Goal: Task Accomplishment & Management: Manage account settings

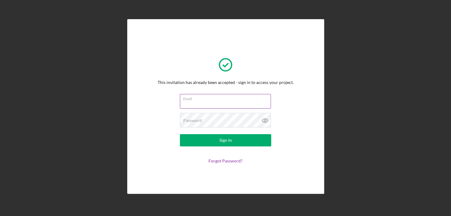
click at [233, 102] on input "Email" at bounding box center [225, 101] width 91 height 15
type input "[PERSON_NAME][EMAIL_ADDRESS][DOMAIN_NAME]"
click at [180, 134] on button "Sign In" at bounding box center [225, 140] width 91 height 12
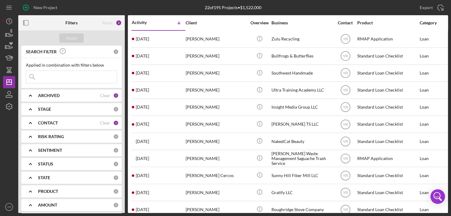
click at [51, 83] on input at bounding box center [71, 77] width 91 height 12
type input "[PERSON_NAME]"
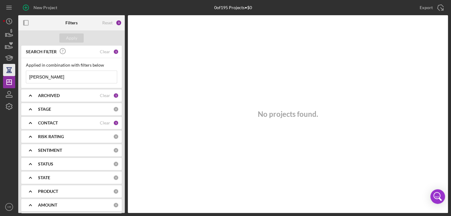
drag, startPoint x: 47, startPoint y: 76, endPoint x: 8, endPoint y: 71, distance: 39.4
click at [8, 71] on div "New Project 0 of 195 Projects • $0 Export Icon/Export Filters Reset 3 Apply SEA…" at bounding box center [225, 106] width 445 height 213
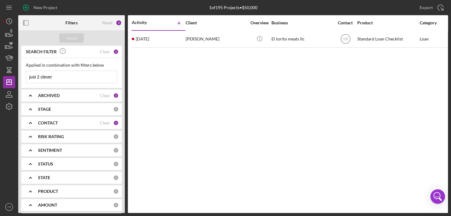
type input "just 2 clever"
click at [32, 96] on icon "Icon/Expander" at bounding box center [30, 95] width 15 height 15
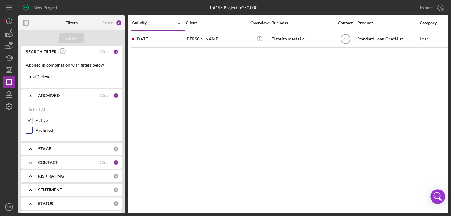
click at [43, 130] on label "Archived" at bounding box center [77, 130] width 82 height 6
click at [32, 130] on input "Archived" at bounding box center [29, 130] width 6 height 6
checkbox input "true"
click at [69, 39] on div "Apply" at bounding box center [71, 37] width 11 height 9
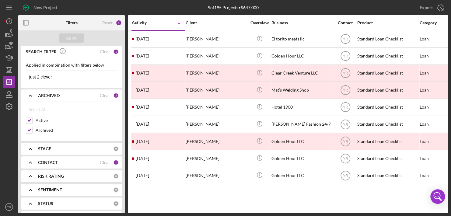
click at [66, 81] on input "just 2 clever" at bounding box center [71, 77] width 91 height 12
drag, startPoint x: 68, startPoint y: 77, endPoint x: 6, endPoint y: 72, distance: 62.1
click at [6, 72] on div "New Project 9 of 195 Projects • $647,000 Export Icon/Export Filters Reset 4 App…" at bounding box center [225, 106] width 445 height 213
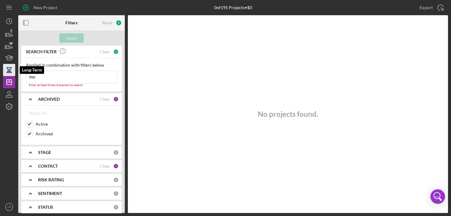
type input "m"
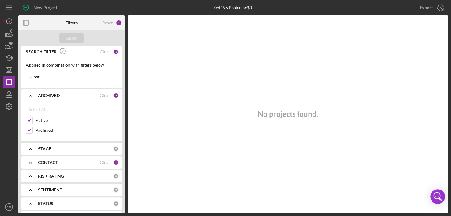
type input "plewe"
click at [113, 161] on div "1" at bounding box center [115, 162] width 5 height 5
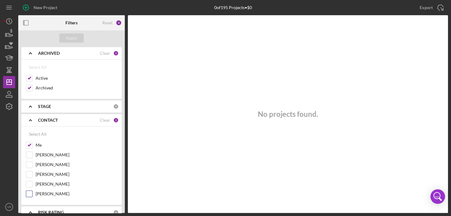
scroll to position [61, 0]
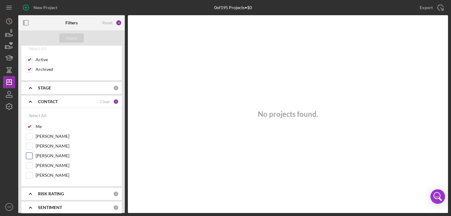
click at [29, 156] on input "[PERSON_NAME]" at bounding box center [29, 156] width 6 height 6
checkbox input "true"
drag, startPoint x: 70, startPoint y: 35, endPoint x: 95, endPoint y: 46, distance: 26.8
click at [70, 35] on div "Apply" at bounding box center [71, 37] width 11 height 9
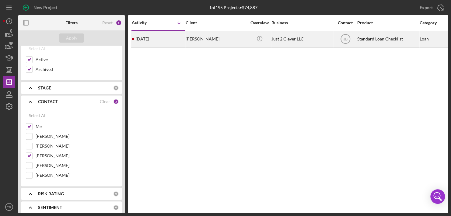
click at [298, 32] on div "Just 2 Clever LLC" at bounding box center [302, 39] width 61 height 16
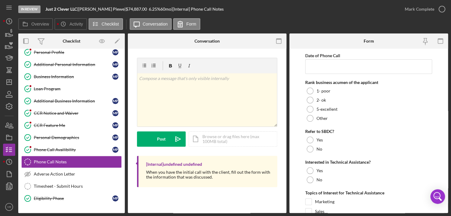
scroll to position [48, 0]
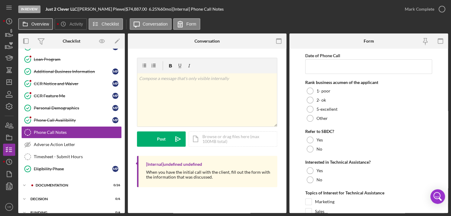
click at [41, 23] on label "Overview" at bounding box center [40, 24] width 18 height 5
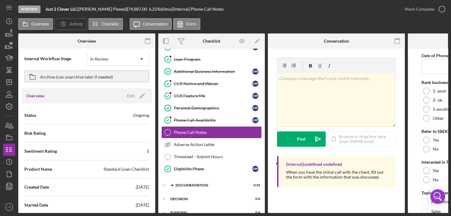
scroll to position [0, 0]
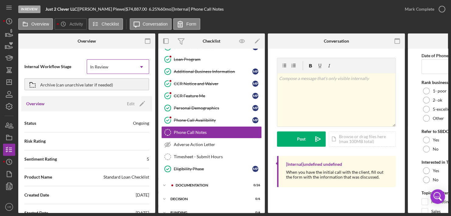
click at [127, 66] on div "In Review" at bounding box center [110, 67] width 47 height 14
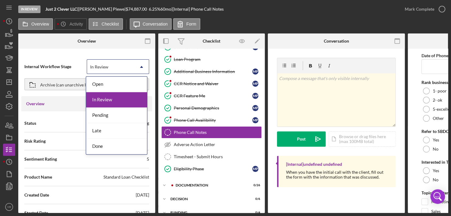
click at [44, 44] on div at bounding box center [41, 40] width 46 height 15
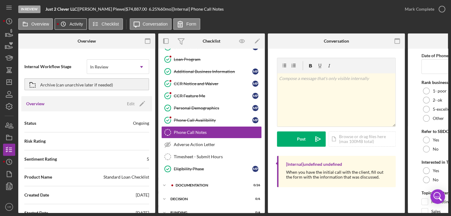
click at [62, 22] on icon "Icon/History" at bounding box center [63, 24] width 12 height 12
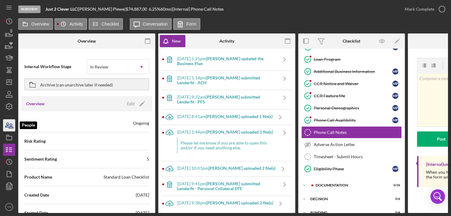
click at [12, 128] on icon "button" at bounding box center [11, 126] width 4 height 4
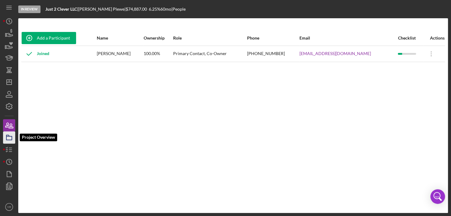
click at [11, 138] on icon "button" at bounding box center [9, 137] width 15 height 15
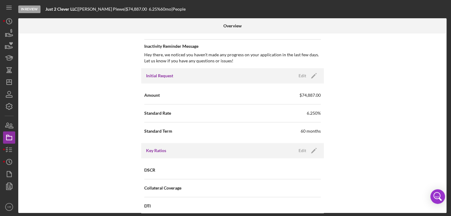
scroll to position [335, 0]
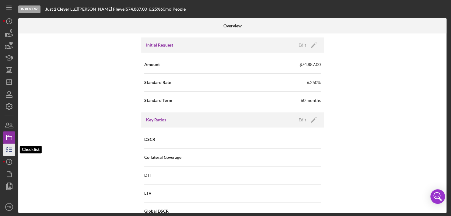
click at [12, 151] on icon "button" at bounding box center [9, 149] width 15 height 15
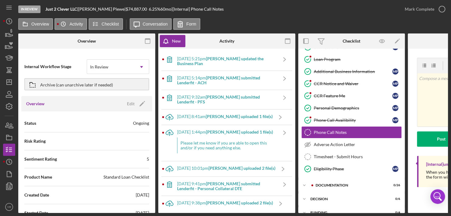
scroll to position [122, 0]
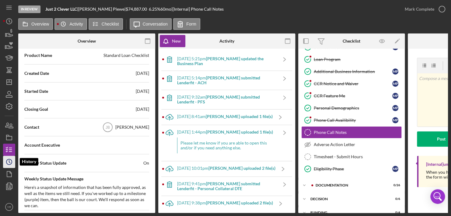
click at [7, 161] on icon "Icon/History" at bounding box center [9, 161] width 15 height 15
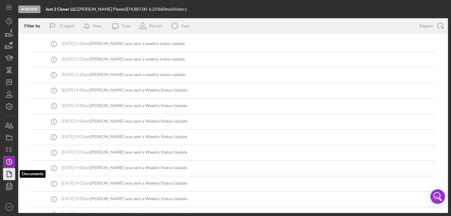
click at [12, 174] on polygon "button" at bounding box center [9, 173] width 5 height 5
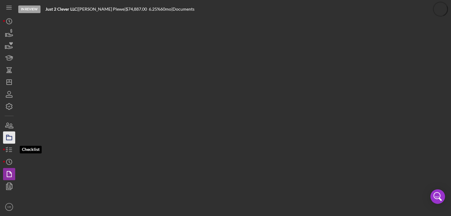
drag, startPoint x: 9, startPoint y: 147, endPoint x: 10, endPoint y: 142, distance: 5.0
click at [9, 146] on icon "button" at bounding box center [9, 149] width 15 height 15
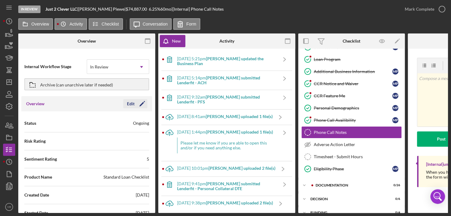
click at [139, 101] on icon "Icon/Edit" at bounding box center [142, 103] width 15 height 15
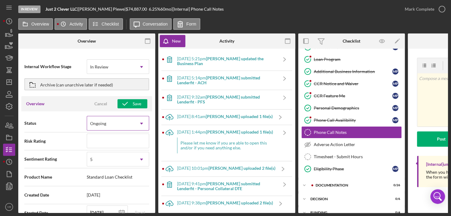
drag, startPoint x: 144, startPoint y: 122, endPoint x: 134, endPoint y: 121, distance: 9.8
click at [143, 122] on icon "Icon/Dropdown Arrow" at bounding box center [141, 123] width 15 height 15
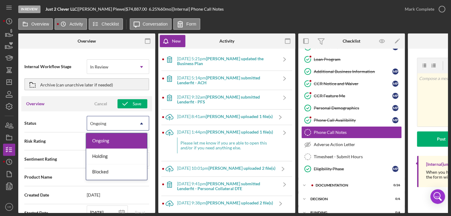
click at [66, 120] on span "Status" at bounding box center [55, 123] width 62 height 6
click at [137, 123] on icon "Icon/Dropdown Arrow" at bounding box center [141, 123] width 15 height 15
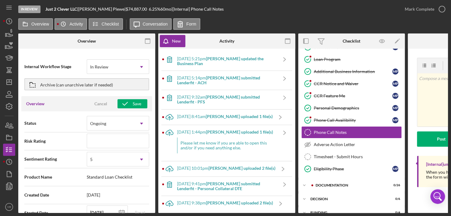
drag, startPoint x: 103, startPoint y: 84, endPoint x: 68, endPoint y: 71, distance: 37.6
click at [68, 71] on form "Internal Workflow Stage In Review Icon/Dropdown Arrow Archive (can unarchive la…" at bounding box center [86, 75] width 125 height 35
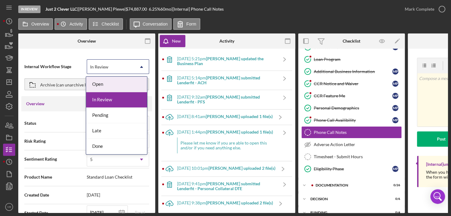
click at [126, 66] on div "In Review" at bounding box center [110, 67] width 47 height 14
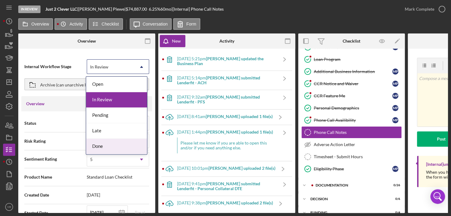
click at [117, 145] on div "Done" at bounding box center [116, 147] width 61 height 16
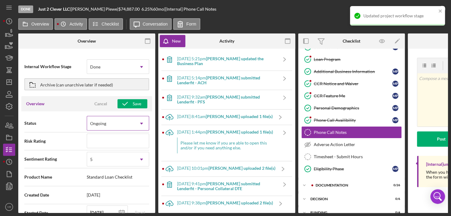
click at [127, 124] on div "Ongoing" at bounding box center [110, 124] width 47 height 14
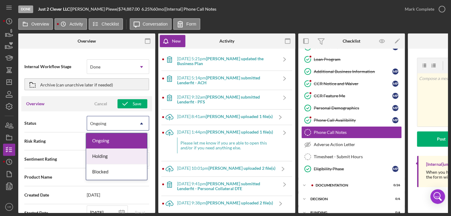
click at [117, 159] on div "Holding" at bounding box center [116, 157] width 61 height 16
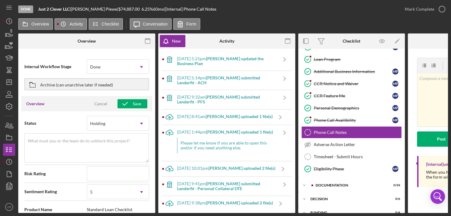
scroll to position [61, 0]
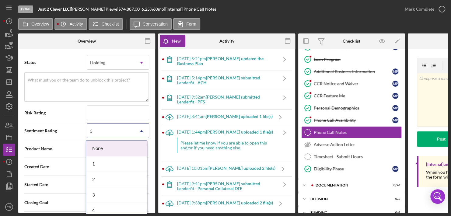
click at [122, 130] on div "5" at bounding box center [110, 131] width 47 height 14
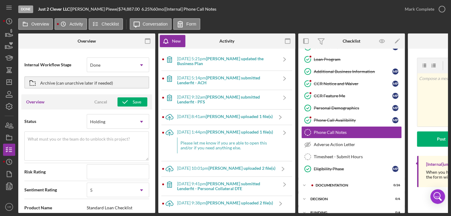
scroll to position [0, 0]
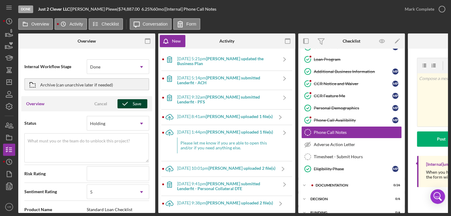
click at [121, 103] on icon "button" at bounding box center [125, 103] width 15 height 15
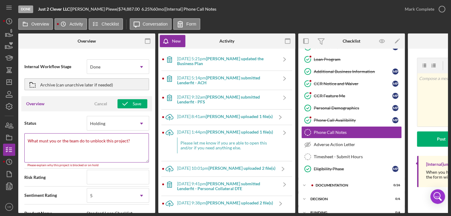
click at [90, 143] on label "What must you or the team do to unblock this project?" at bounding box center [79, 141] width 102 height 5
click at [90, 143] on textarea "What must you or the team do to unblock this project?" at bounding box center [86, 147] width 125 height 29
type textarea "Here's a snapshot of information that has been fully approved, as well as the i…"
type textarea "D"
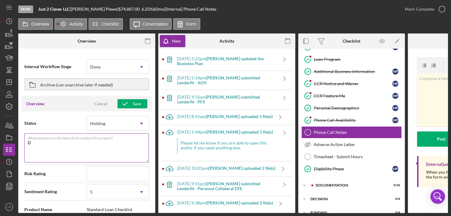
type textarea "Here's a snapshot of information that has been fully approved, as well as the i…"
type textarea "De"
type textarea "Here's a snapshot of information that has been fully approved, as well as the i…"
type textarea "Den"
type textarea "Here's a snapshot of information that has been fully approved, as well as the i…"
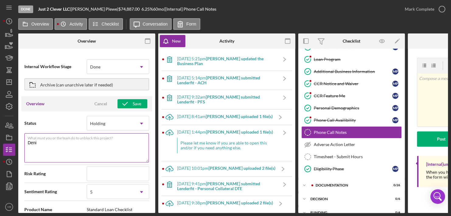
type textarea "Denia"
type textarea "Here's a snapshot of information that has been fully approved, as well as the i…"
type textarea "Denial"
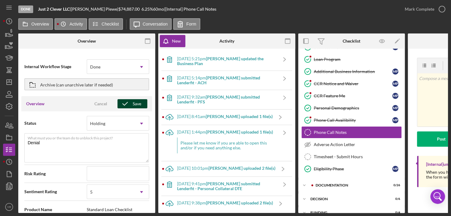
click at [130, 107] on icon "button" at bounding box center [125, 103] width 15 height 15
type textarea "Here's a snapshot of information that has been fully approved, as well as the i…"
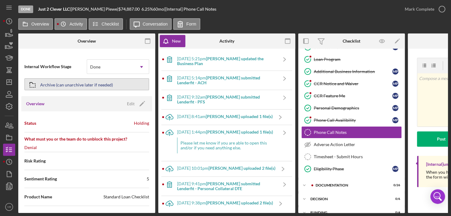
click at [90, 84] on div "Archive (can unarchive later if needed)" at bounding box center [76, 84] width 73 height 11
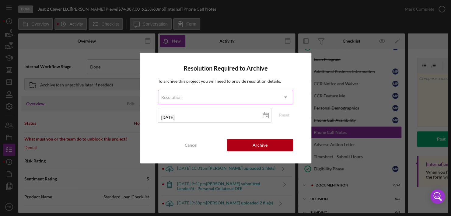
click at [204, 97] on div "Resolution" at bounding box center [218, 97] width 120 height 14
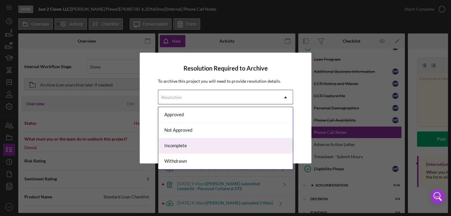
click at [187, 149] on div "Incomplete" at bounding box center [225, 146] width 135 height 16
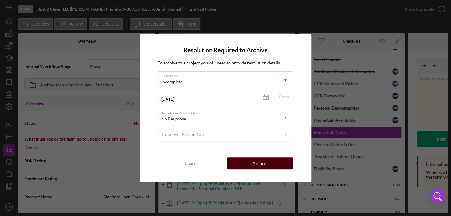
click at [250, 161] on button "Archive" at bounding box center [260, 163] width 66 height 12
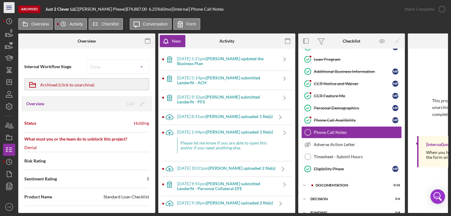
click at [6, 10] on icon "Icon/Menu" at bounding box center [9, 8] width 14 height 14
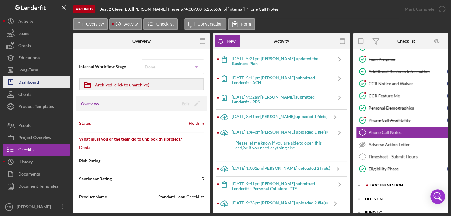
click at [47, 80] on button "Icon/Dashboard Dashboard" at bounding box center [36, 82] width 67 height 12
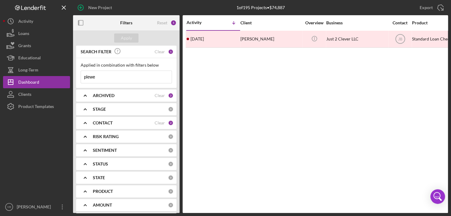
click at [242, 144] on div "Activity Icon/Table Sort Arrow Client Overview Business Contact Product Categor…" at bounding box center [316, 114] width 266 height 198
drag, startPoint x: 153, startPoint y: 77, endPoint x: 60, endPoint y: 76, distance: 93.5
click at [60, 76] on div "New Project 1 of 195 Projects • $74,887 plewe Export Icon/Export Filters Reset …" at bounding box center [225, 106] width 445 height 213
click at [131, 36] on div "Apply" at bounding box center [126, 37] width 11 height 9
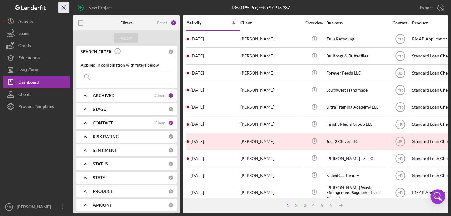
click at [65, 6] on icon "Icon/Menu Close" at bounding box center [64, 8] width 14 height 14
